Goal: Task Accomplishment & Management: Use online tool/utility

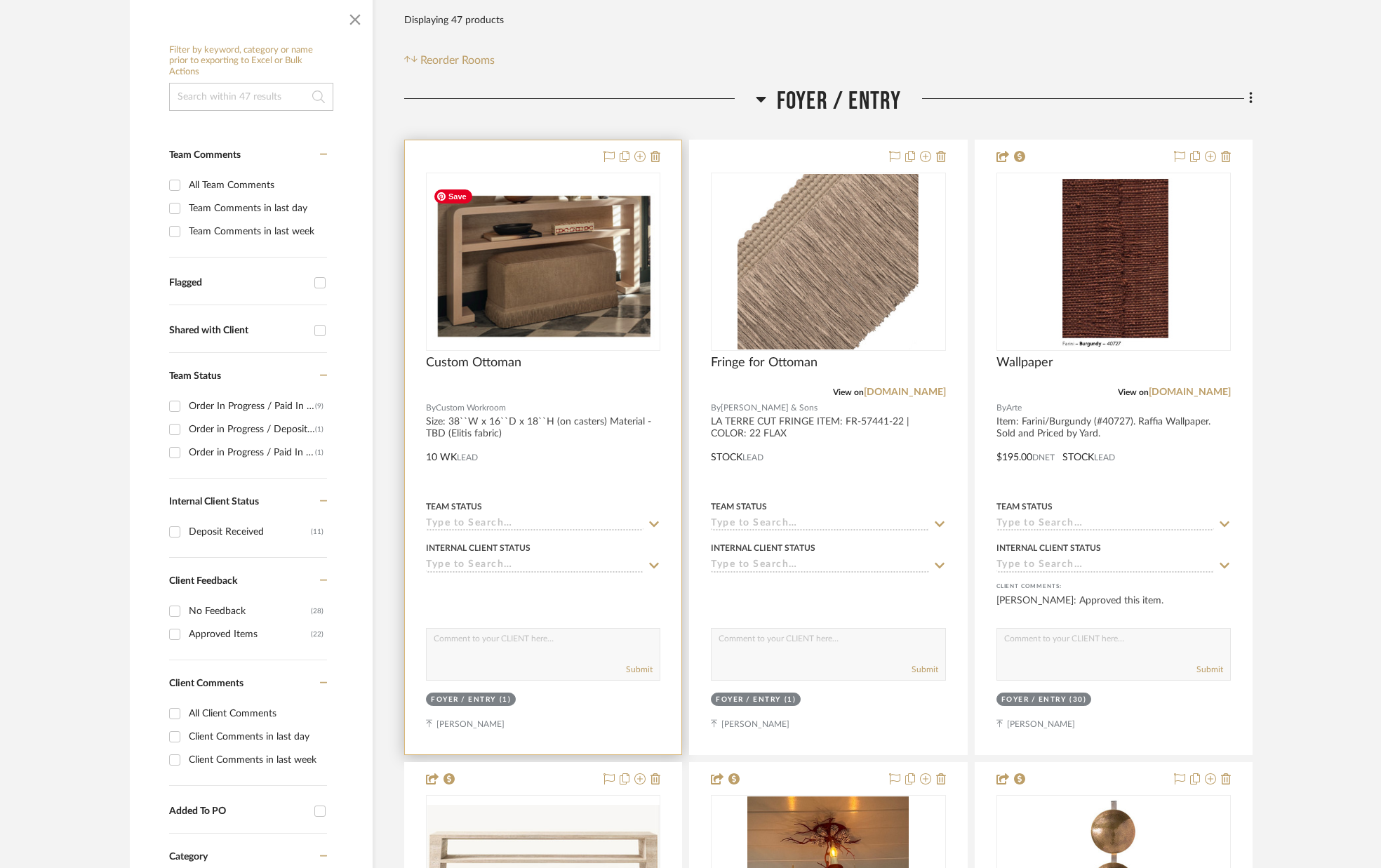
scroll to position [244, 0]
click at [517, 279] on img "0" at bounding box center [543, 261] width 232 height 158
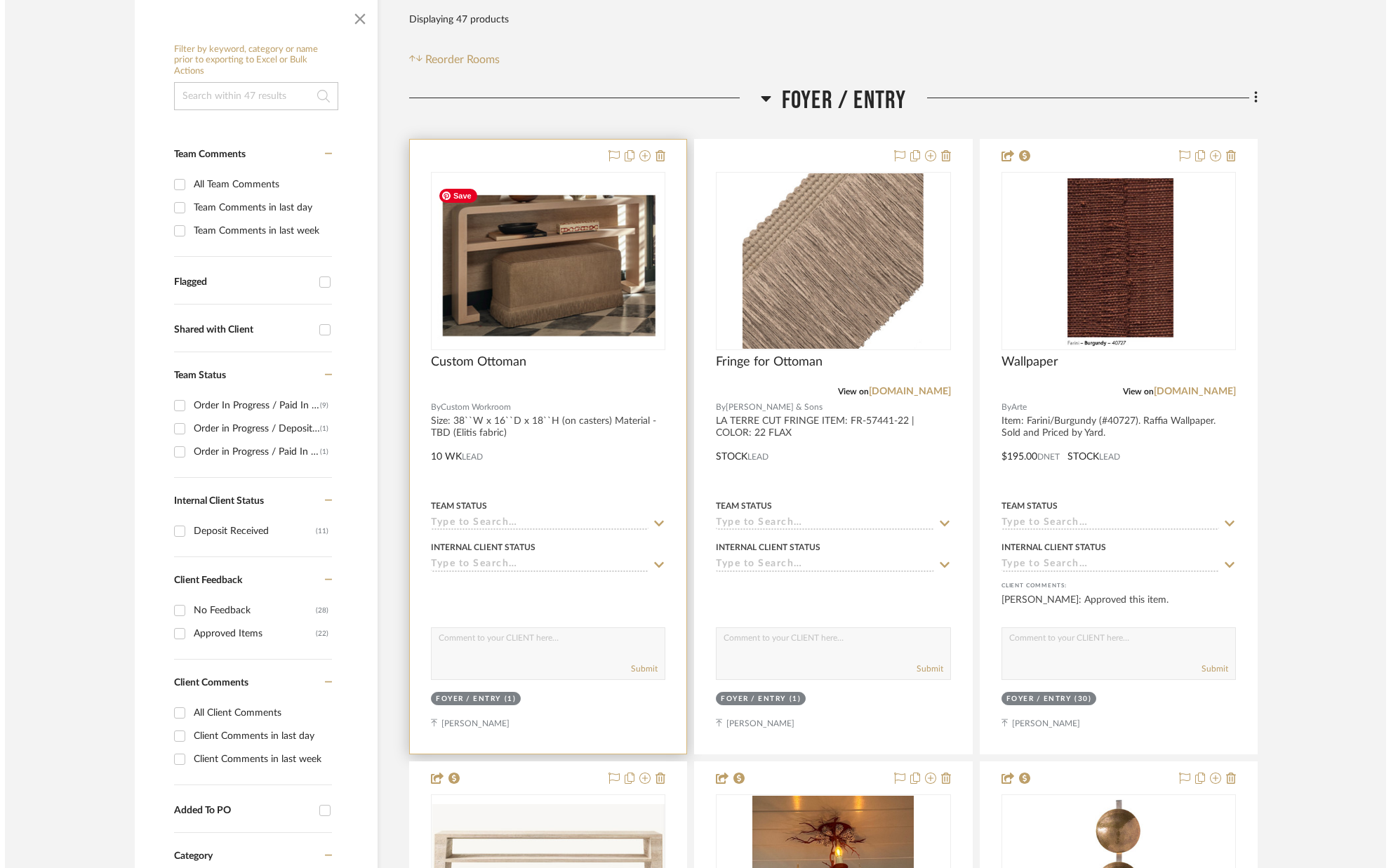
scroll to position [0, 0]
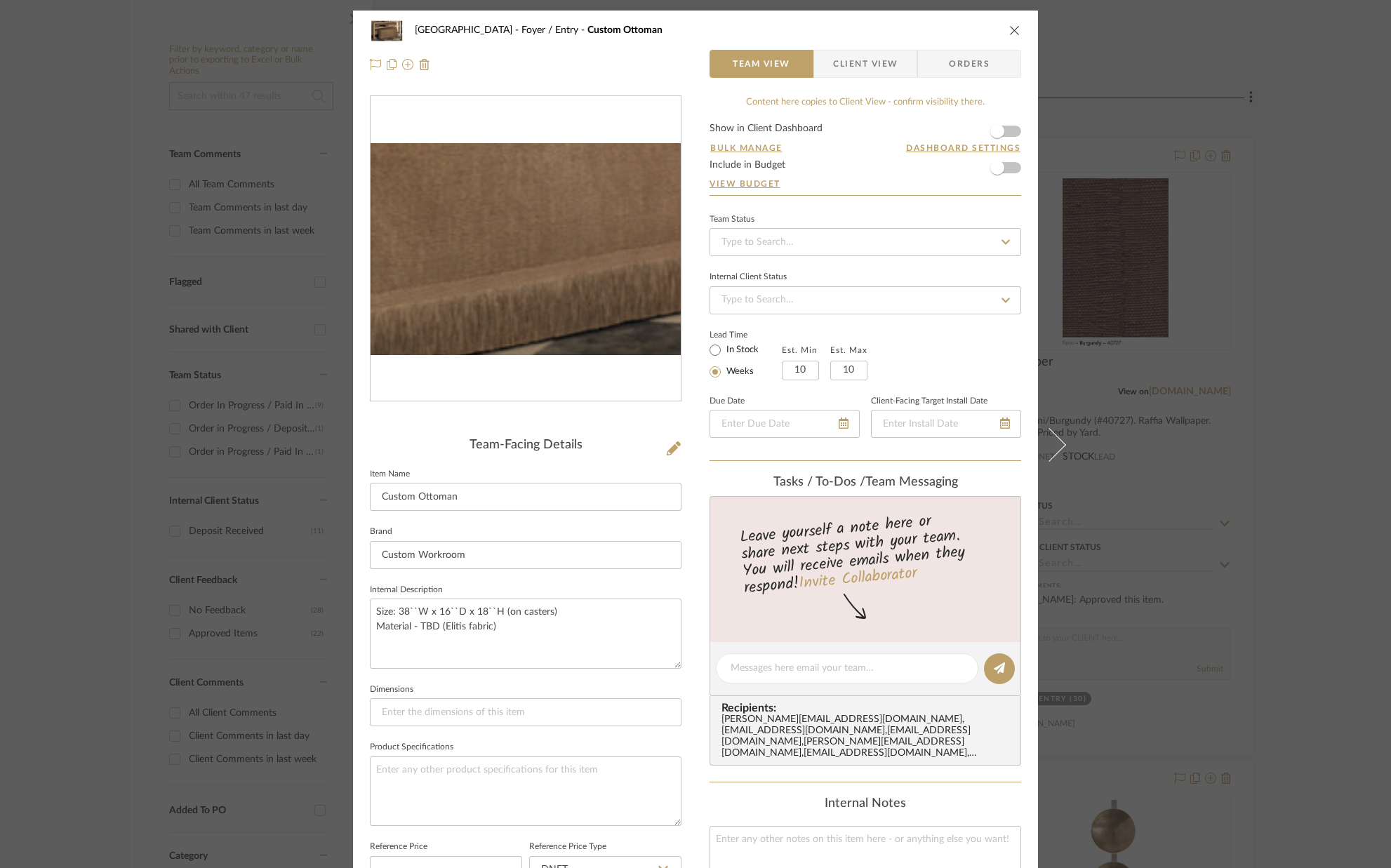
click at [521, 298] on img "0" at bounding box center [525, 249] width 310 height 212
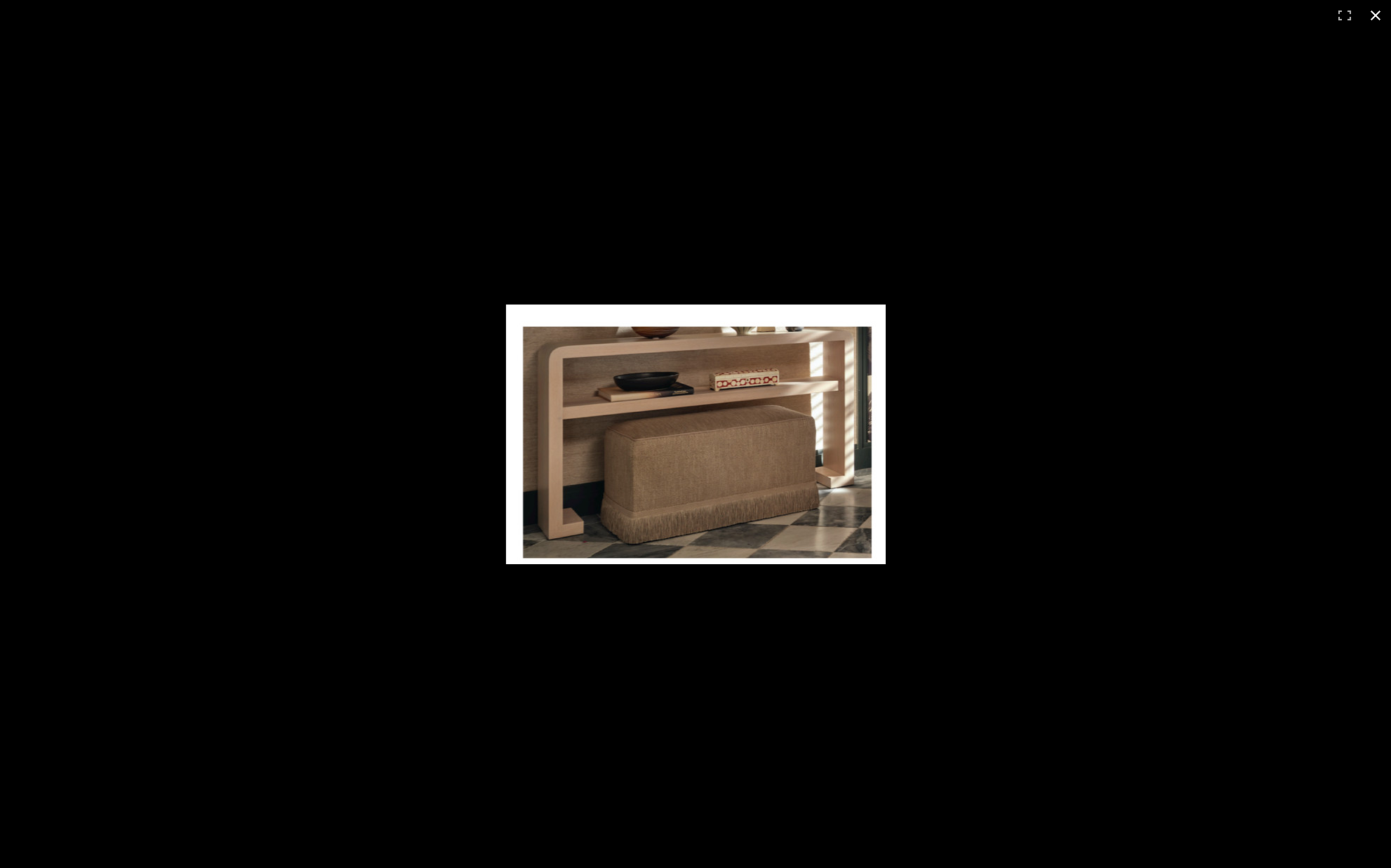
click at [1009, 284] on div at bounding box center [696, 434] width 1391 height 868
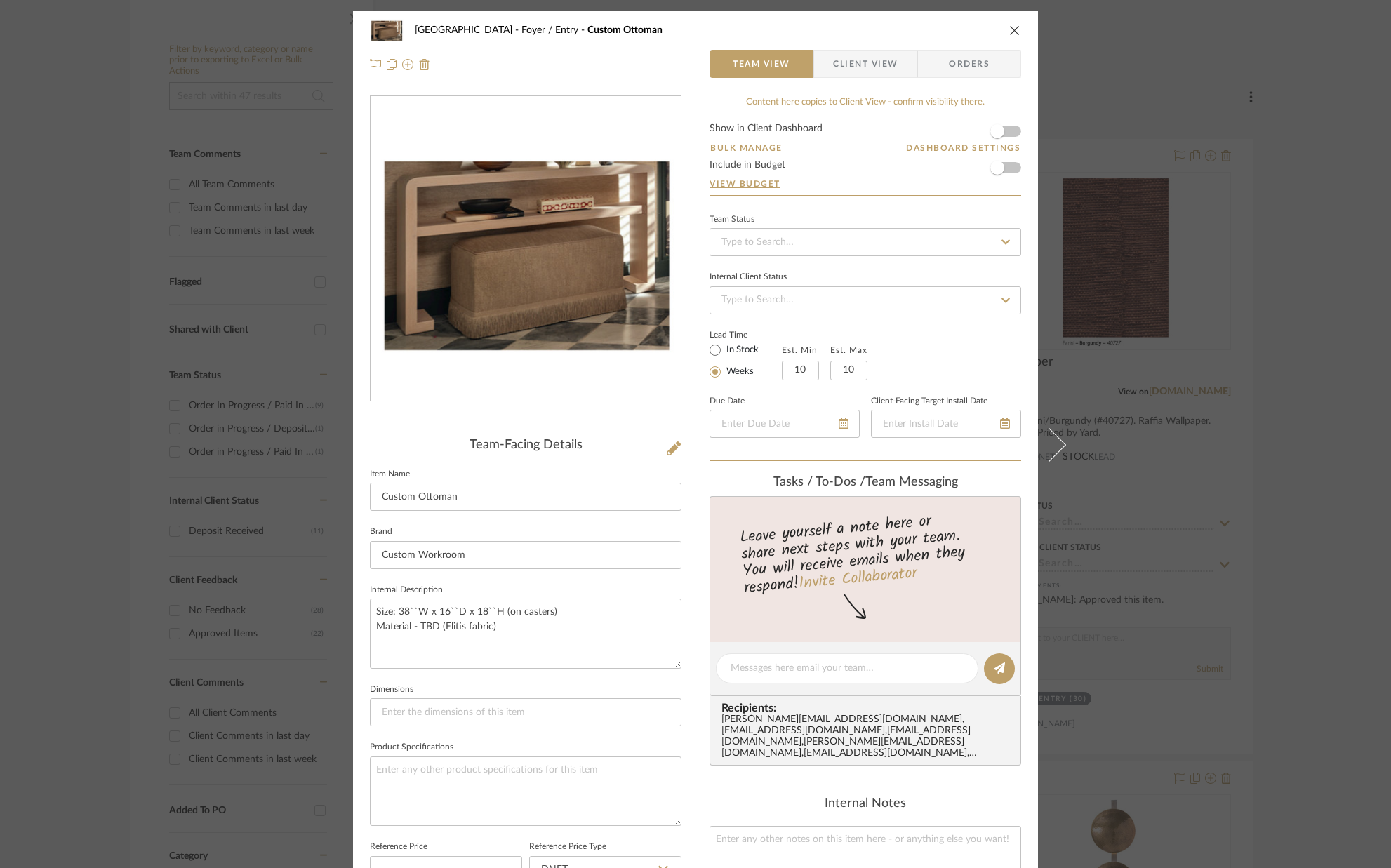
click at [1009, 27] on icon "close" at bounding box center [1015, 30] width 11 height 11
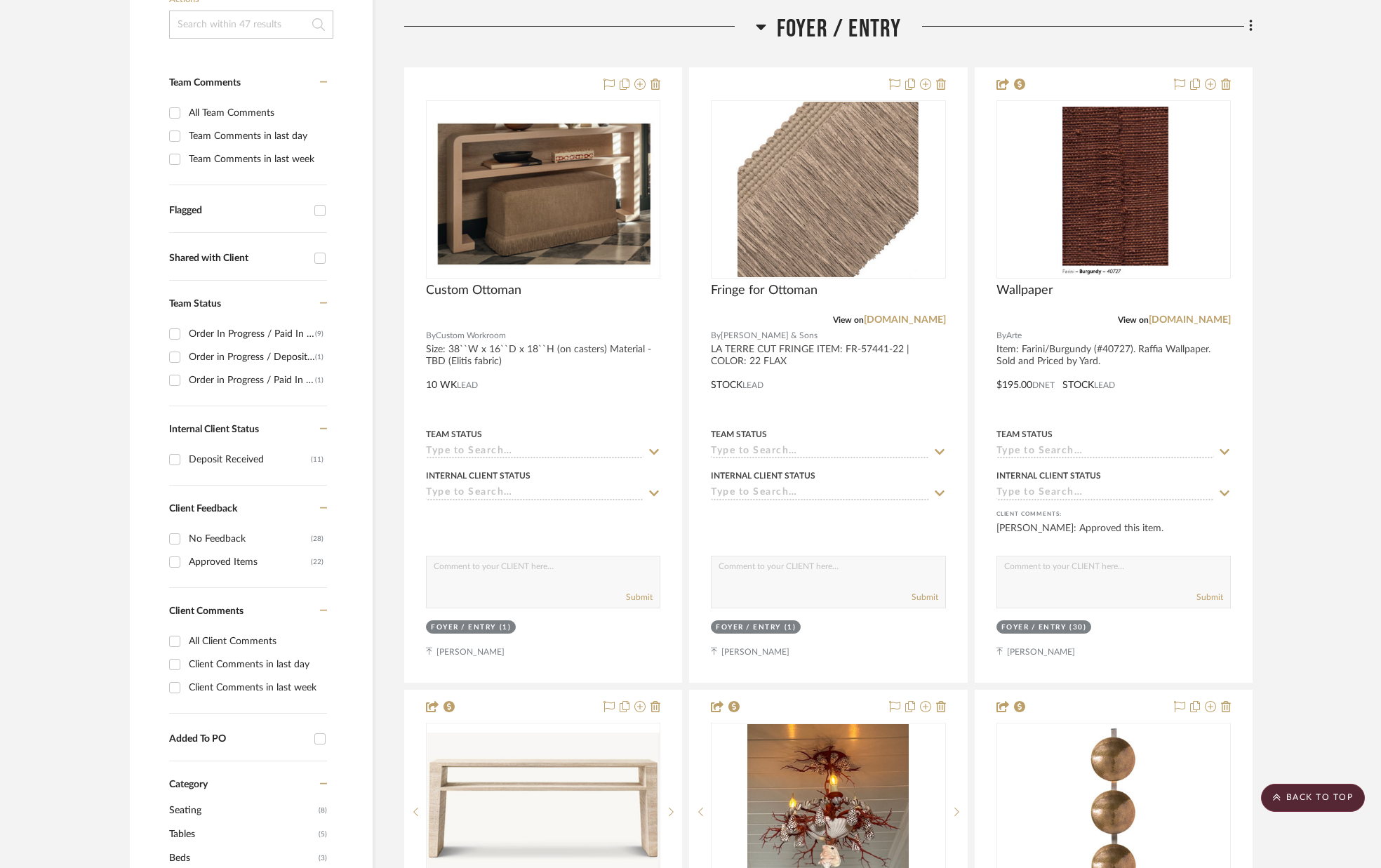
scroll to position [318, 0]
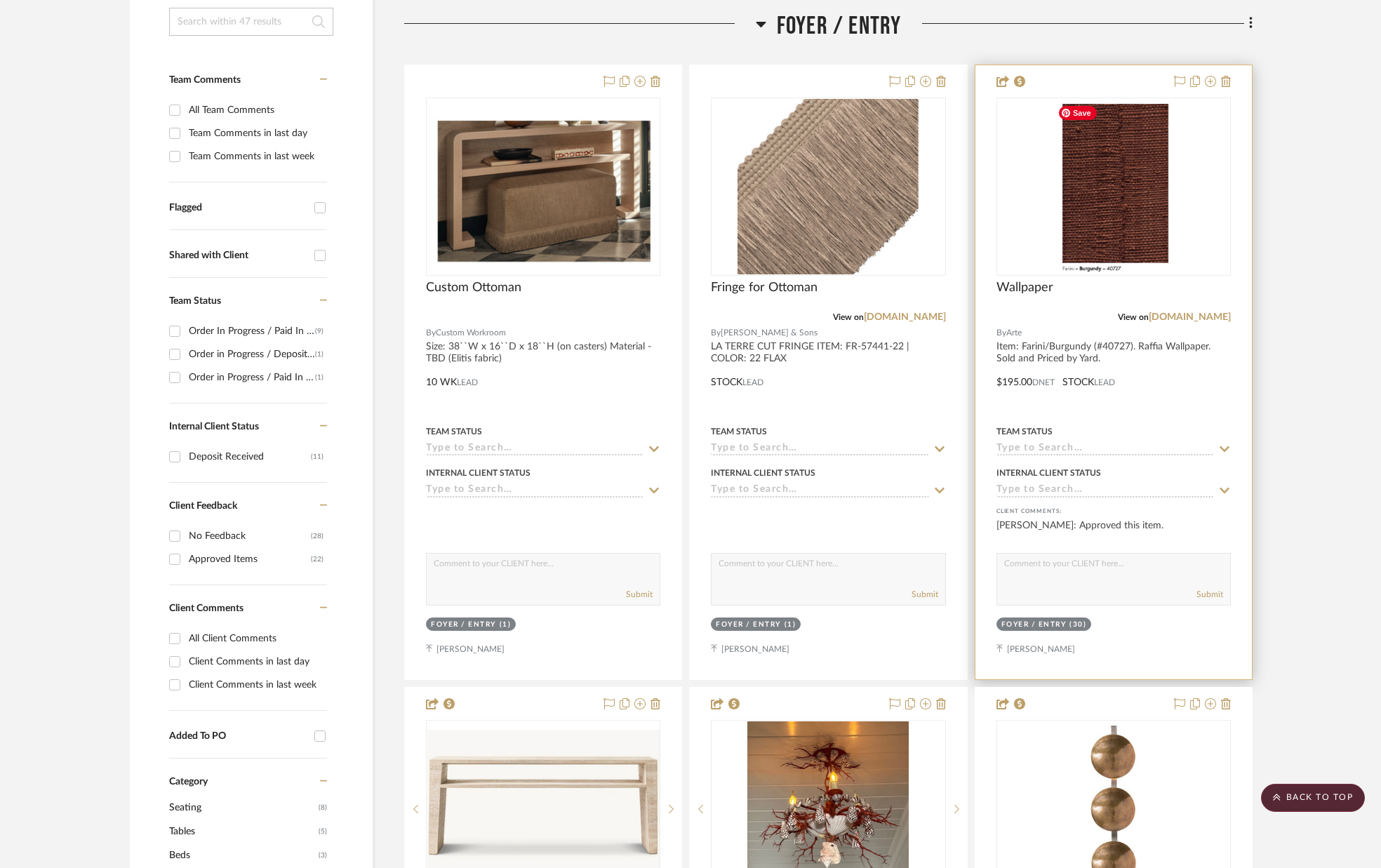
click at [1102, 193] on img "0" at bounding box center [1112, 187] width 123 height 176
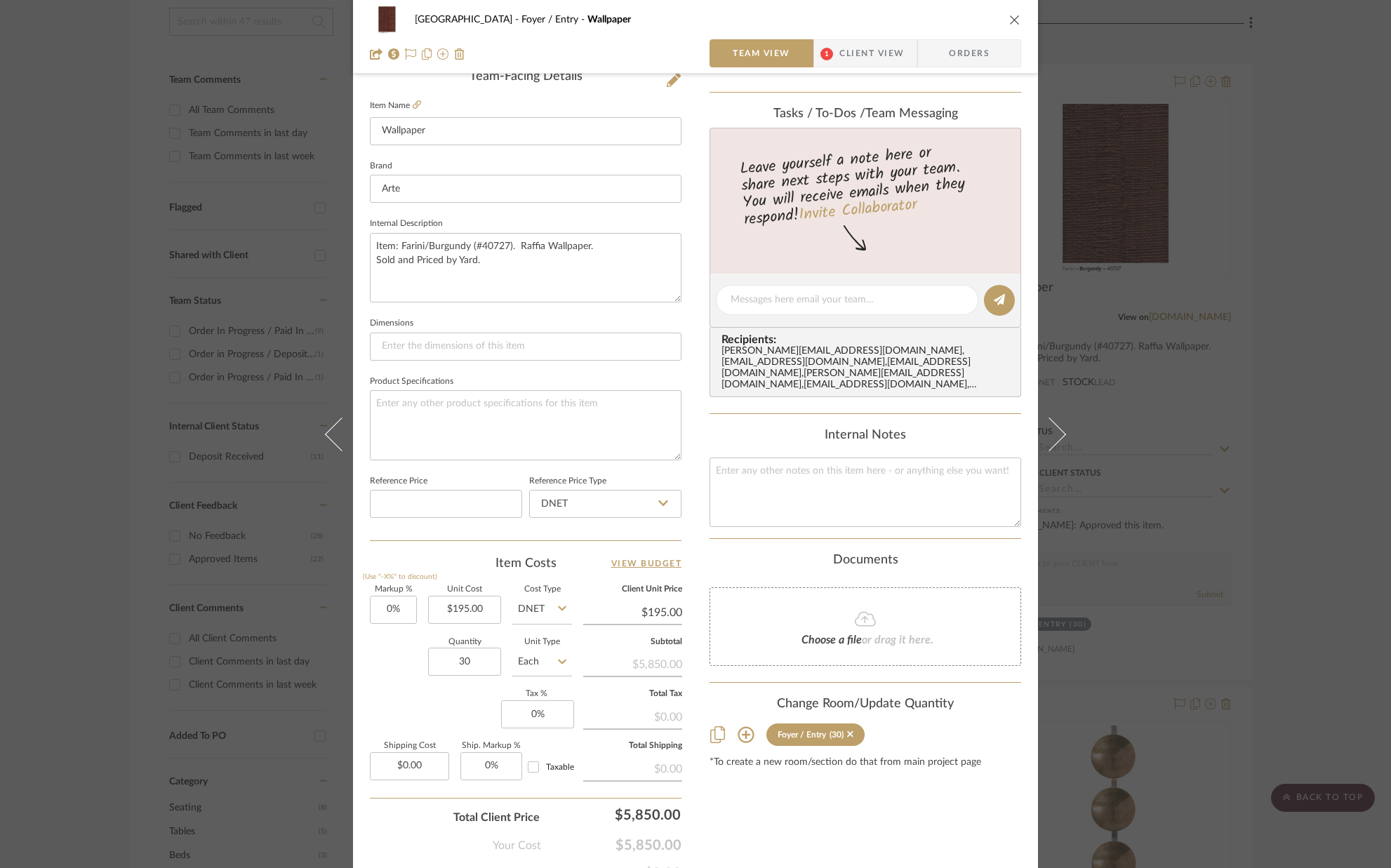
scroll to position [439, 0]
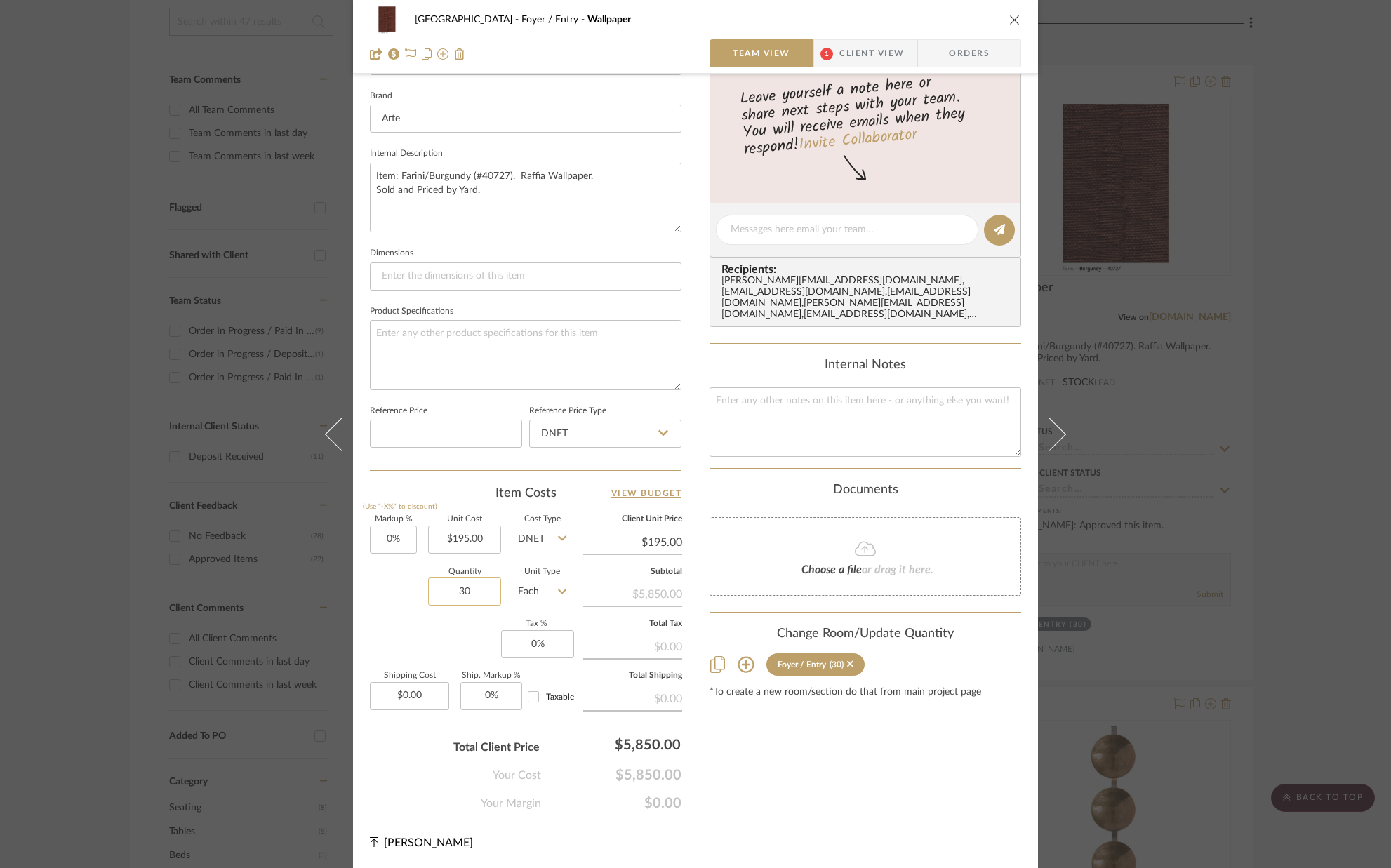
click at [478, 591] on input "30" at bounding box center [464, 592] width 73 height 28
type input "42"
click at [414, 631] on div "Markup % (Use "-X%" to discount) 0% Unit Cost $195.00 Cost Type DNET Client Uni…" at bounding box center [525, 618] width 311 height 205
click at [473, 587] on input "42" at bounding box center [464, 592] width 73 height 28
type input "30"
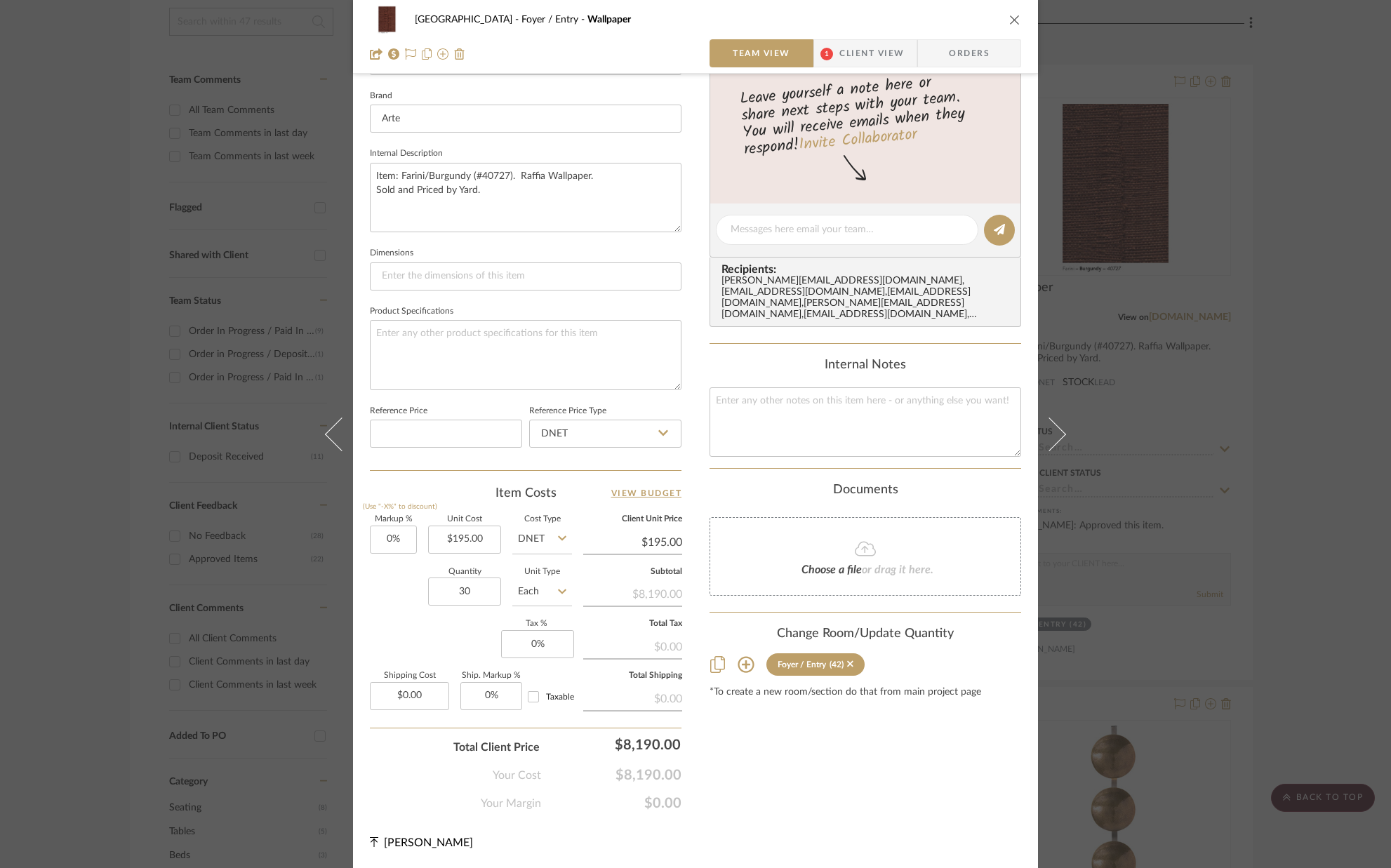
click at [460, 622] on div "Markup % (Use "-X%" to discount) 0% Unit Cost $195.00 Cost Type DNET Client Uni…" at bounding box center [525, 618] width 311 height 205
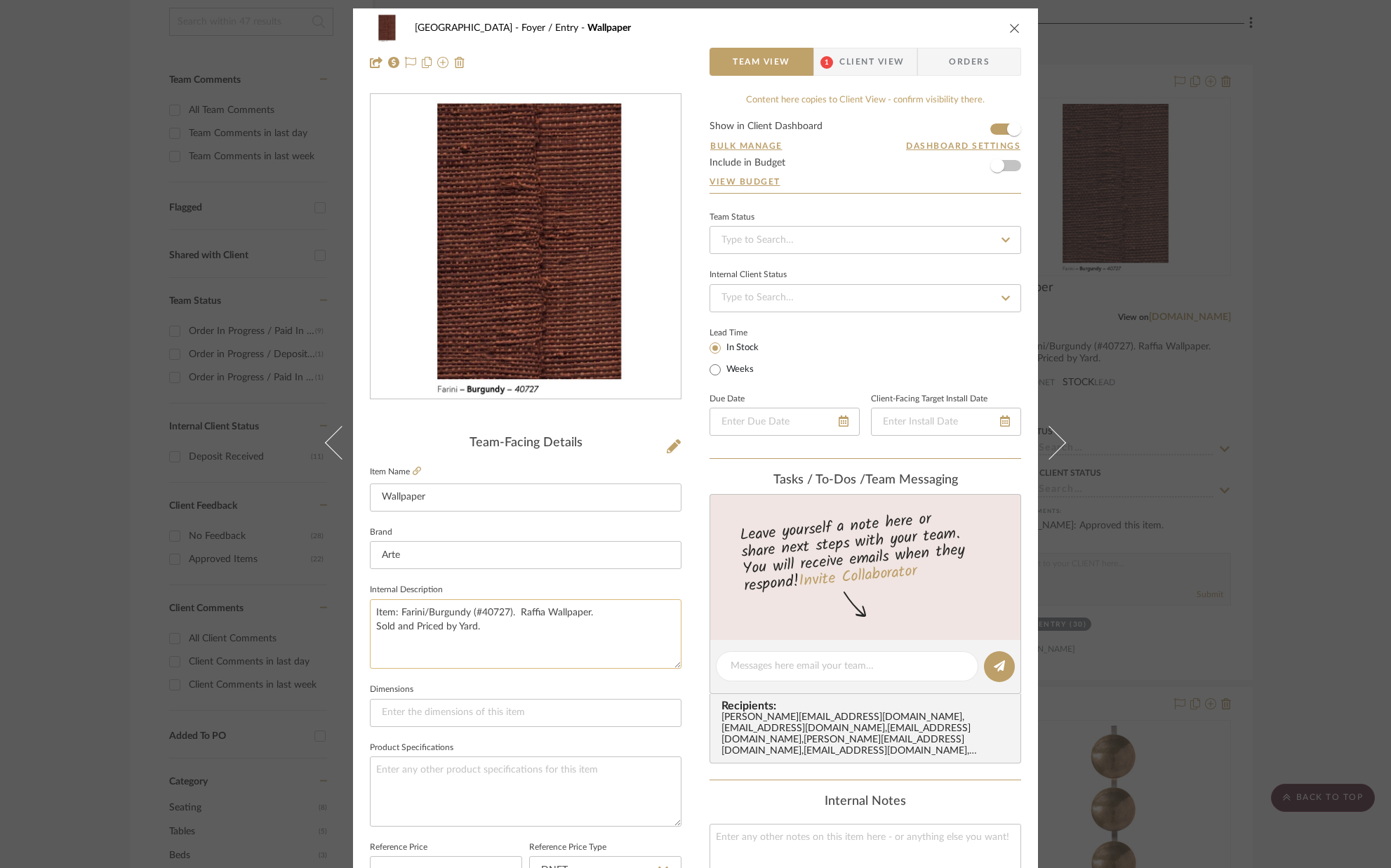
scroll to position [0, 0]
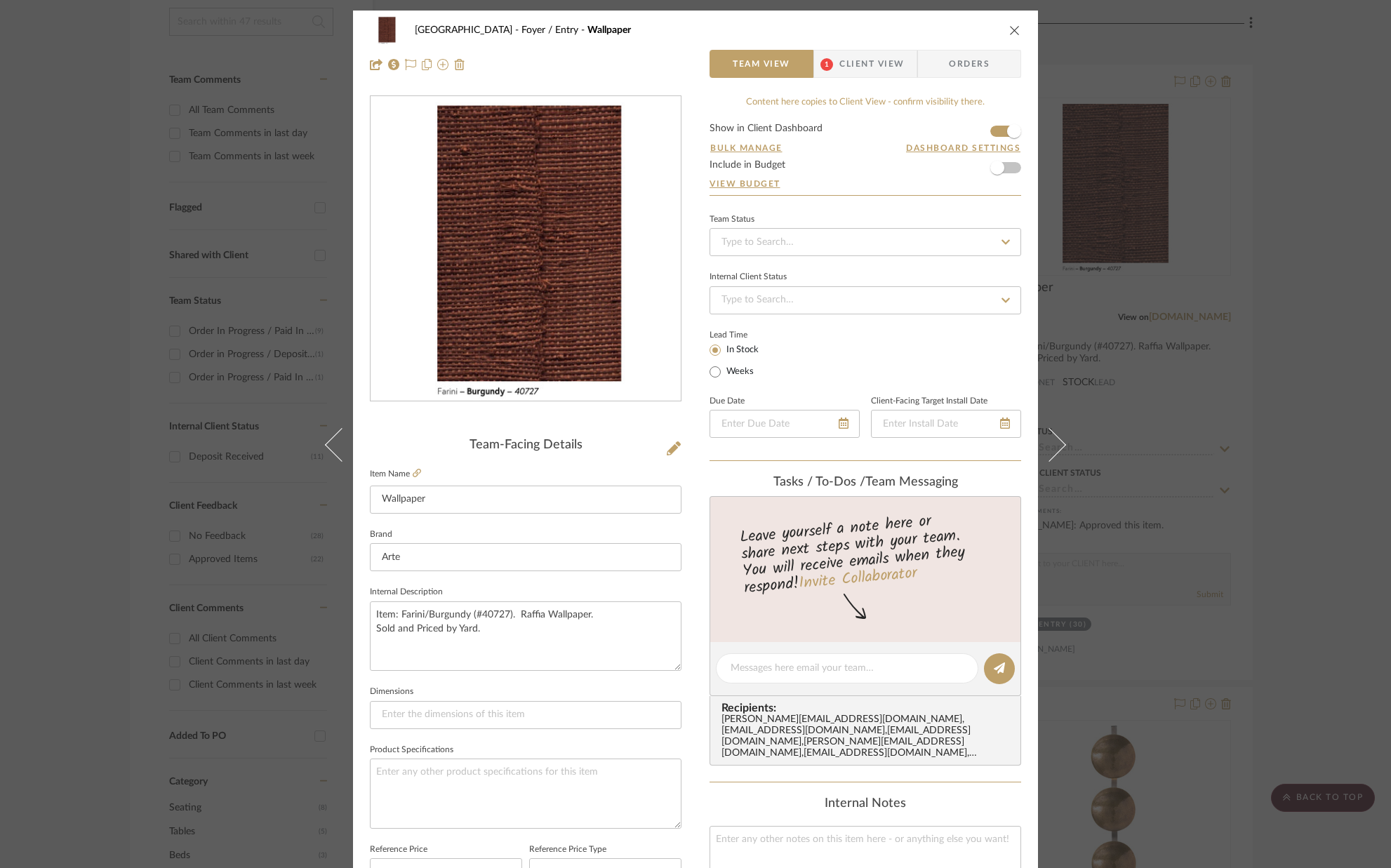
click at [876, 62] on span "Client View" at bounding box center [871, 64] width 65 height 28
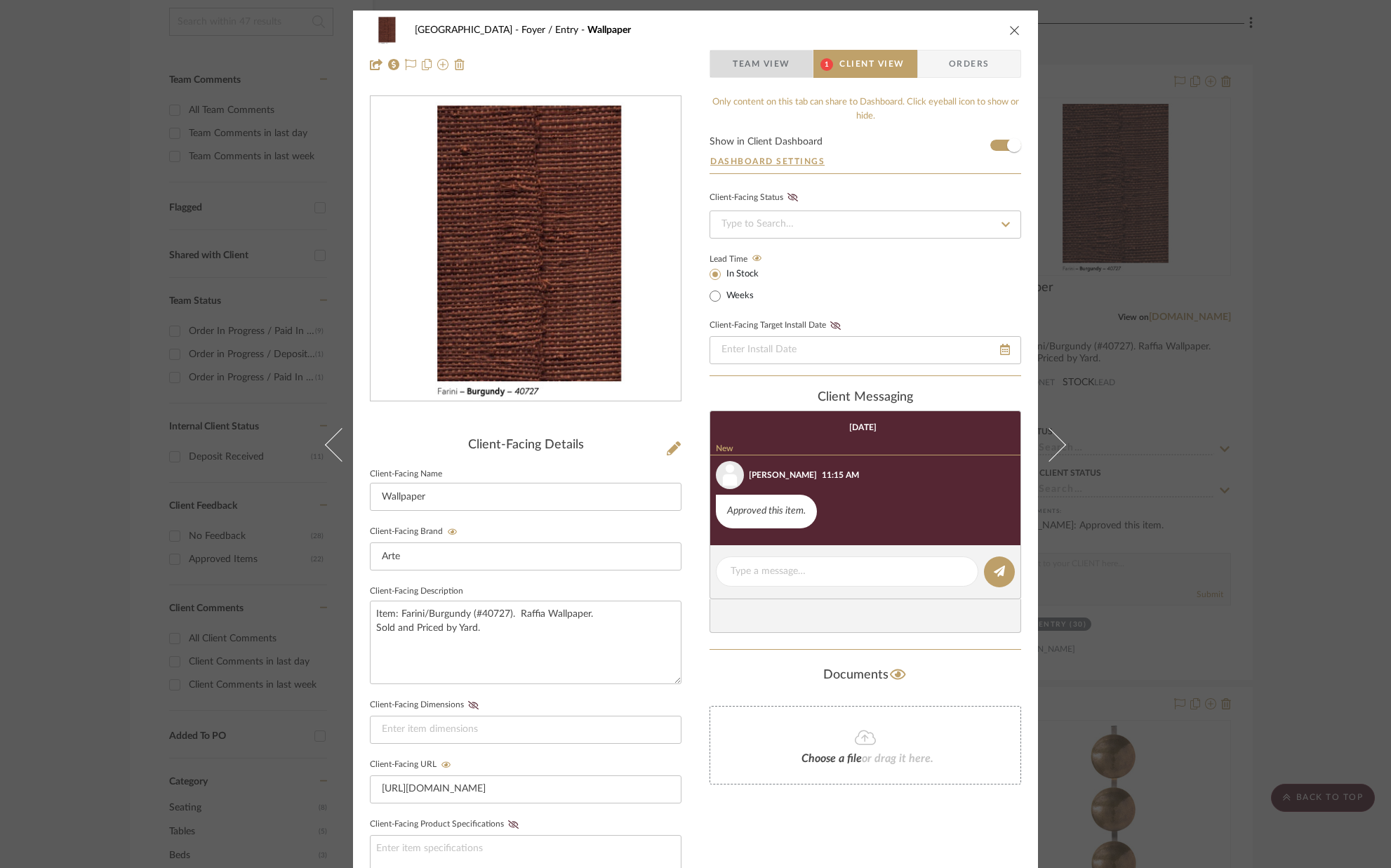
click at [756, 66] on span "Team View" at bounding box center [761, 64] width 58 height 28
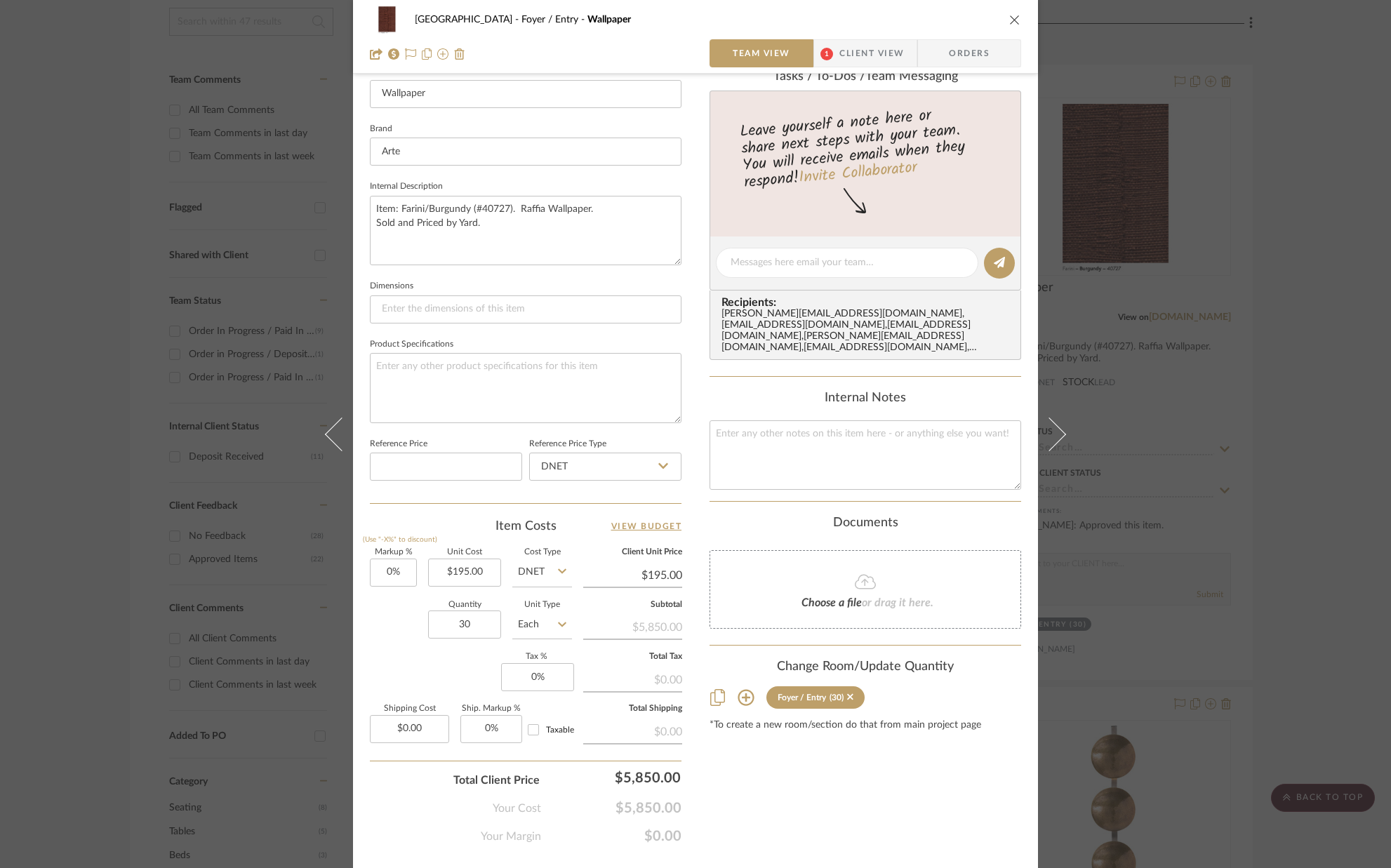
scroll to position [439, 0]
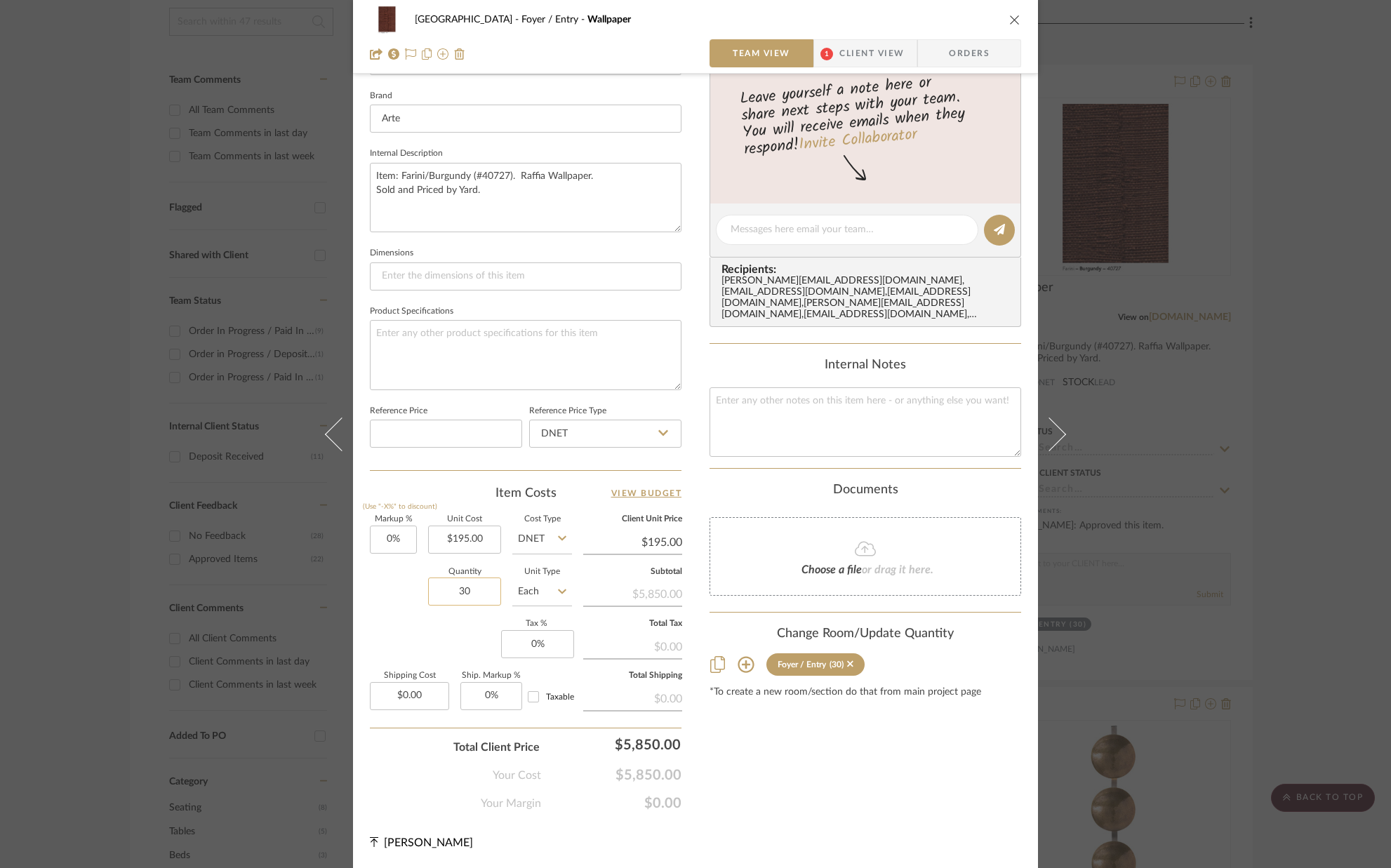
click at [489, 596] on input "30" at bounding box center [464, 592] width 73 height 28
type input "42"
click at [475, 635] on div "Markup % (Use "-X%" to discount) 0% Unit Cost $195.00 Cost Type DNET Client Uni…" at bounding box center [525, 618] width 311 height 205
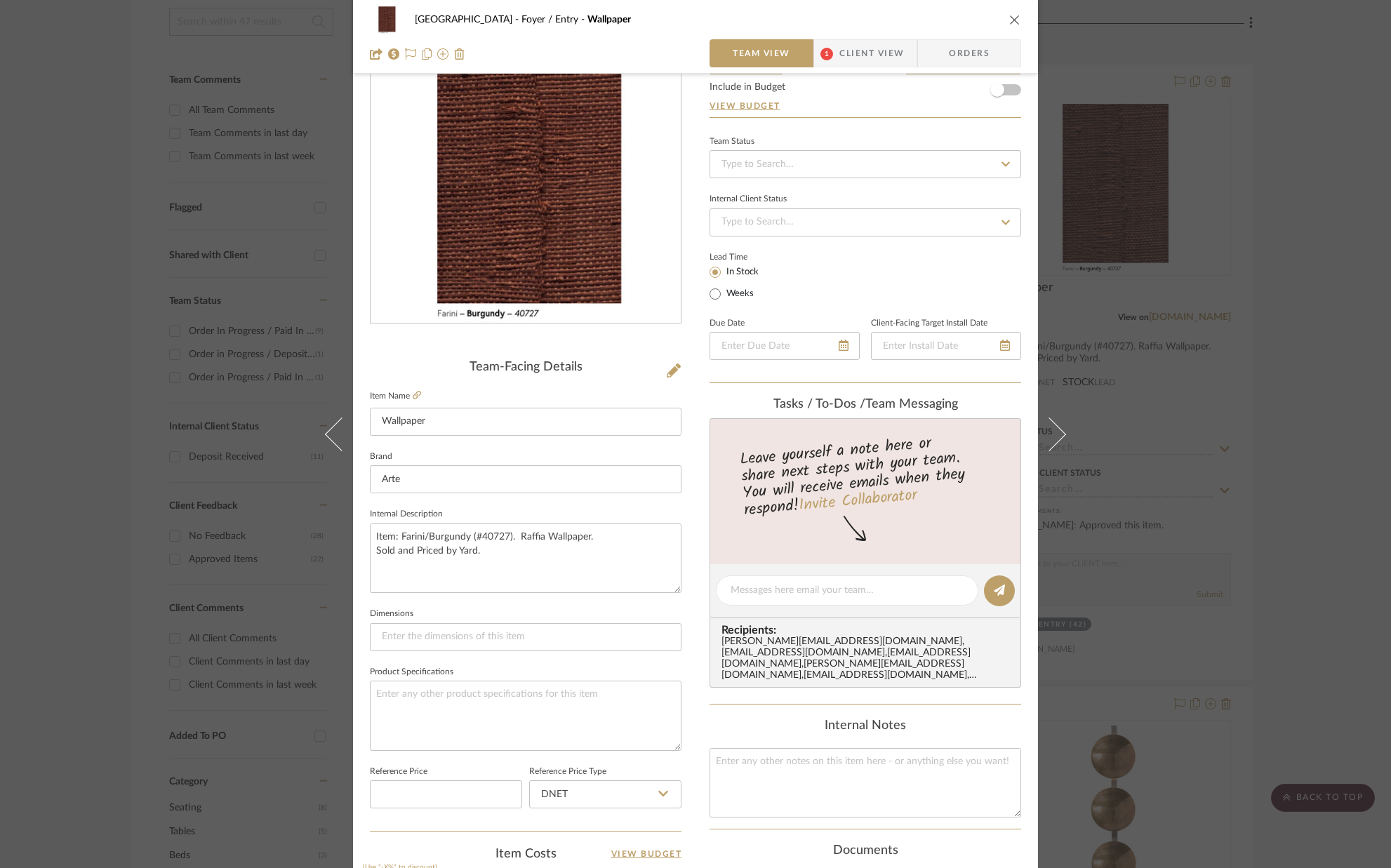
scroll to position [0, 0]
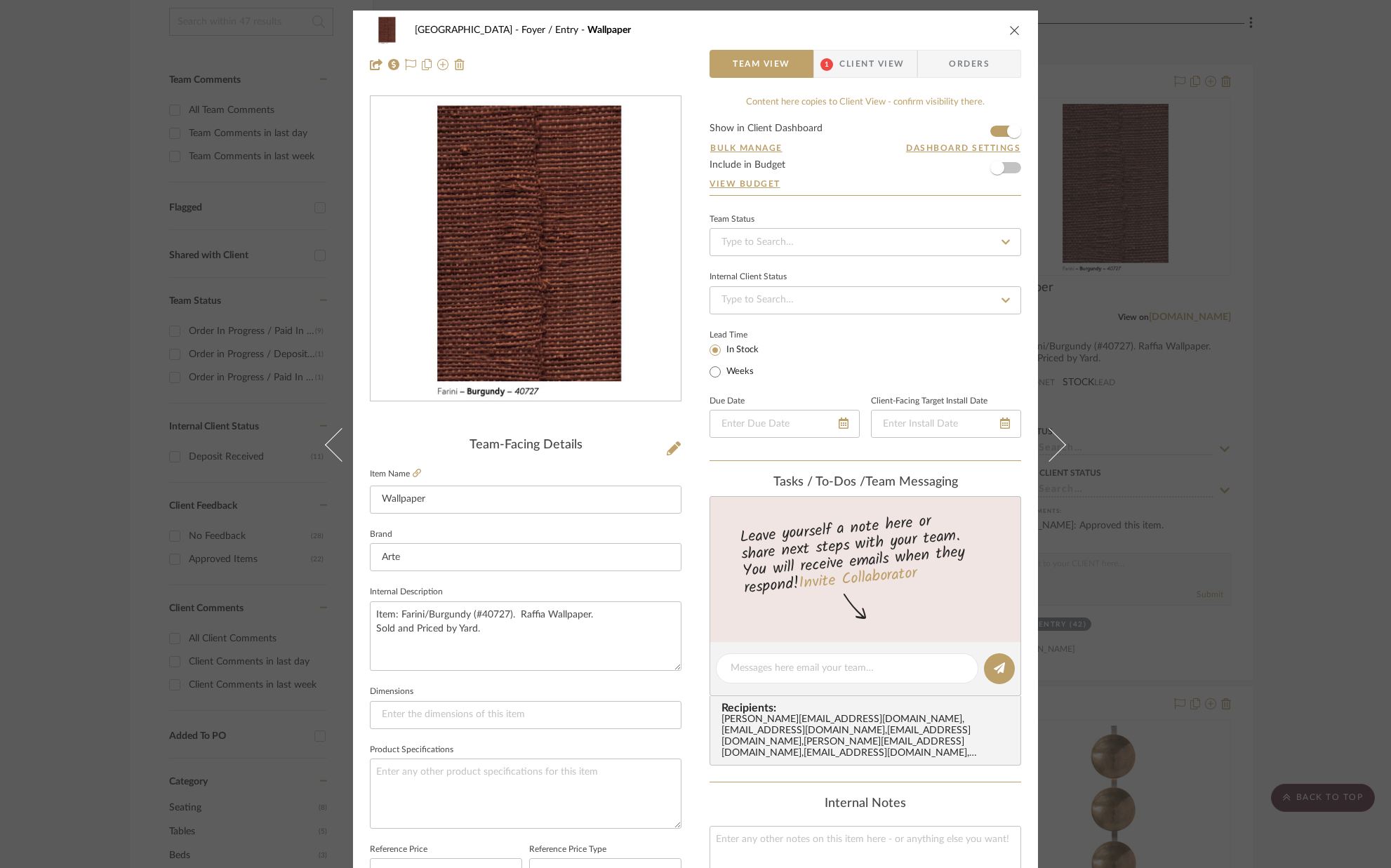
click at [884, 72] on span "Client View" at bounding box center [871, 64] width 65 height 28
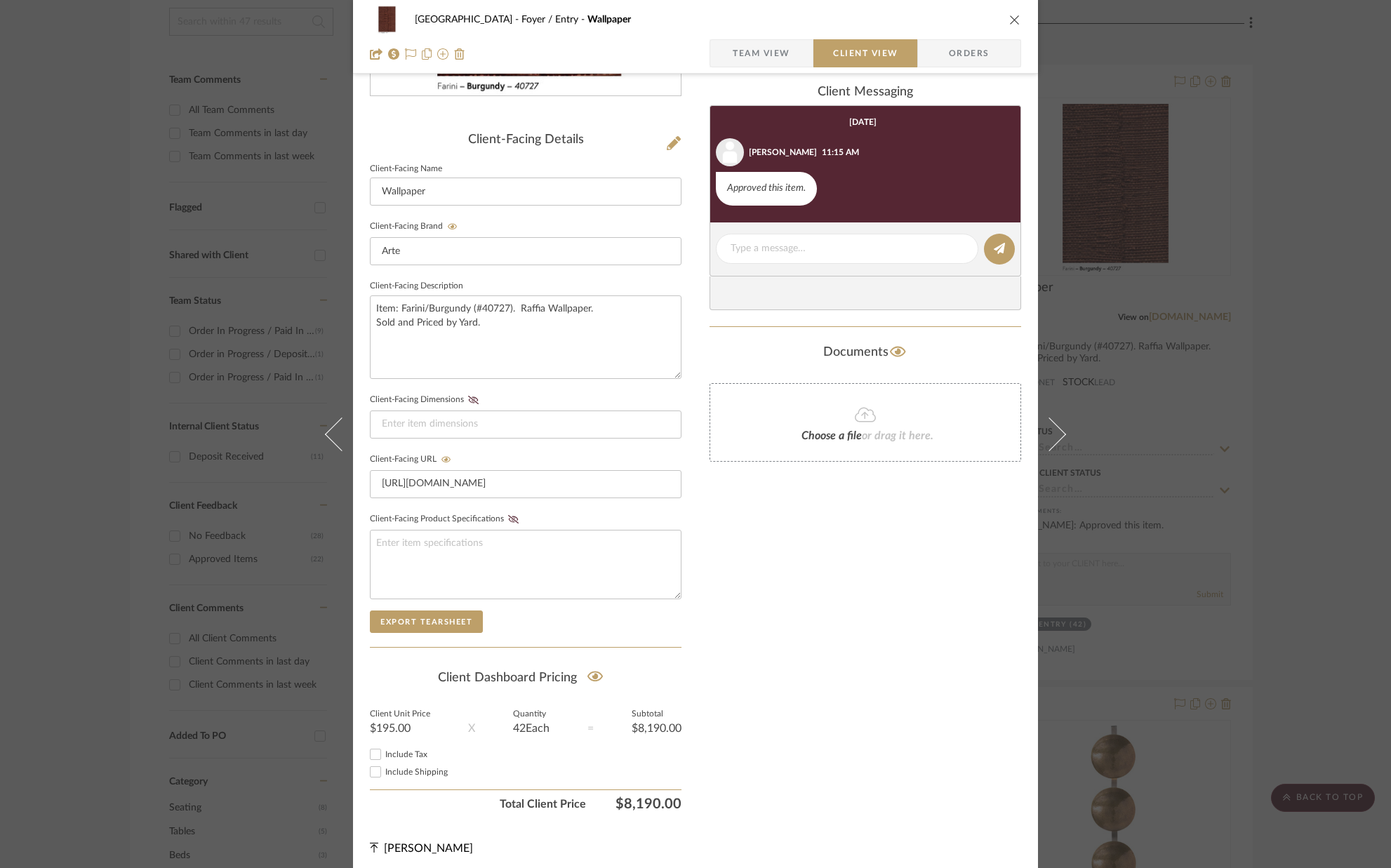
scroll to position [312, 0]
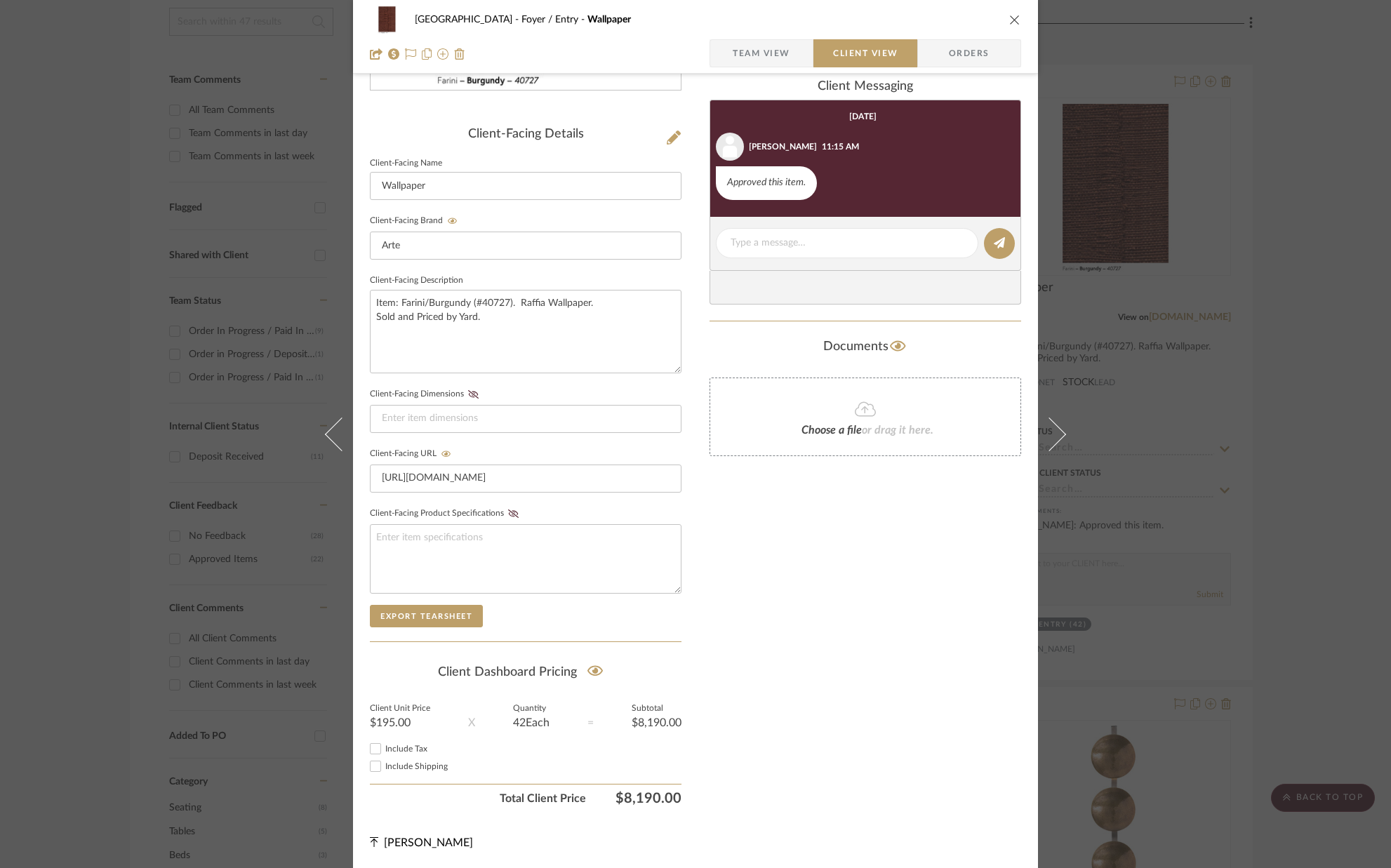
click at [1012, 20] on icon "close" at bounding box center [1015, 20] width 11 height 11
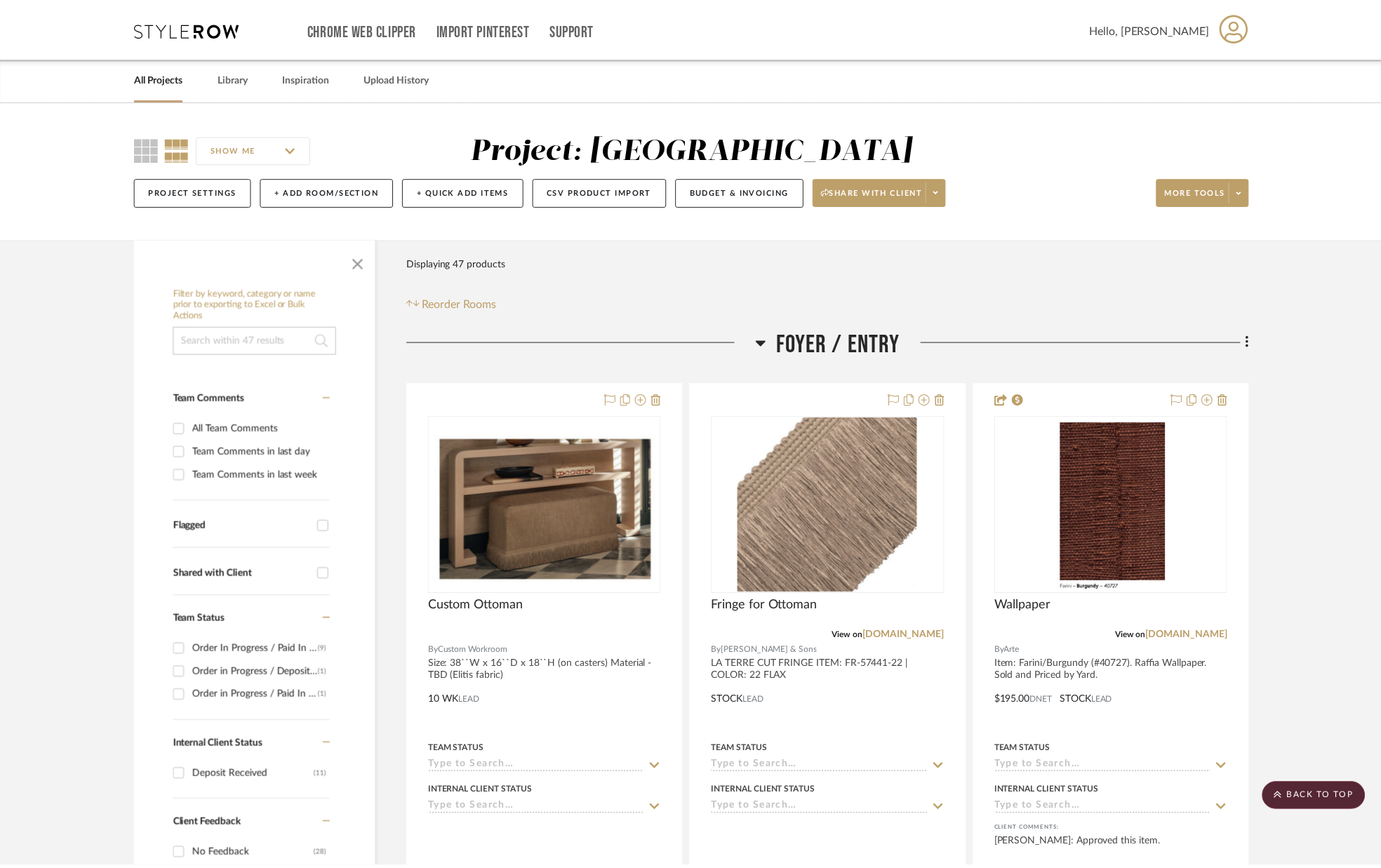
scroll to position [318, 0]
